Goal: Task Accomplishment & Management: Use online tool/utility

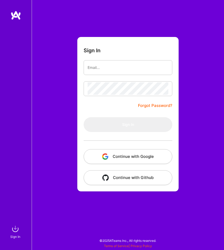
type input "[EMAIL_ADDRESS][DOMAIN_NAME]"
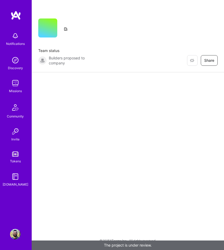
click at [12, 68] on div "Discovery" at bounding box center [15, 67] width 15 height 5
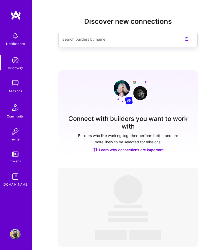
click at [17, 87] on img at bounding box center [15, 83] width 11 height 11
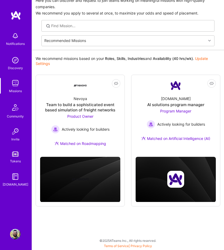
scroll to position [22, 0]
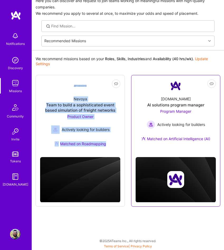
click at [170, 103] on div "AI solutions program manager" at bounding box center [175, 104] width 57 height 5
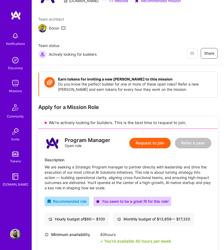
scroll to position [33, 0]
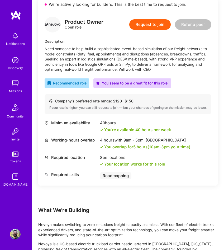
scroll to position [87, 0]
